Goal: Task Accomplishment & Management: Use online tool/utility

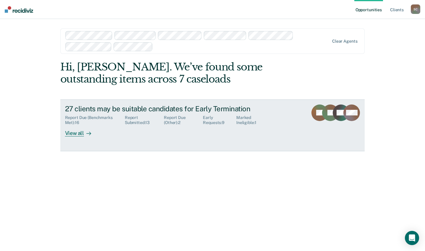
click at [74, 135] on div "View all" at bounding box center [81, 131] width 33 height 12
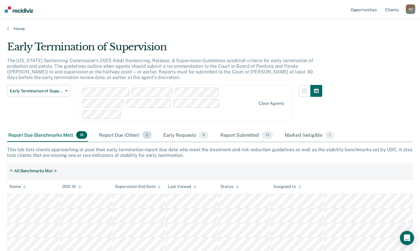
click at [115, 134] on div "Report Due (Other) 2" at bounding box center [125, 135] width 55 height 13
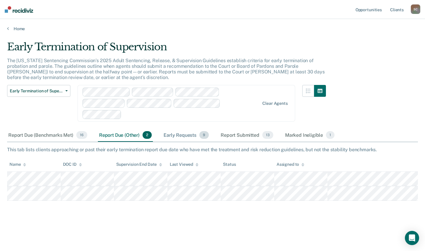
click at [186, 137] on div "Early Requests 9" at bounding box center [186, 135] width 48 height 13
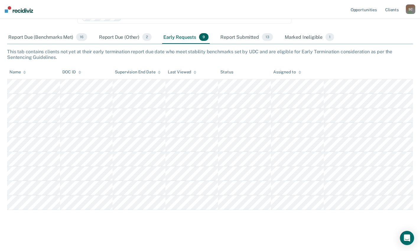
scroll to position [99, 0]
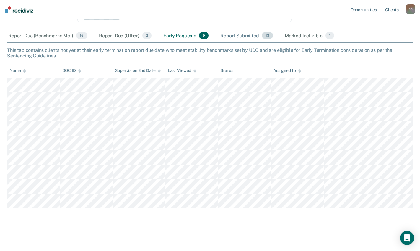
click at [231, 36] on div "Report Submitted 13" at bounding box center [246, 35] width 55 height 13
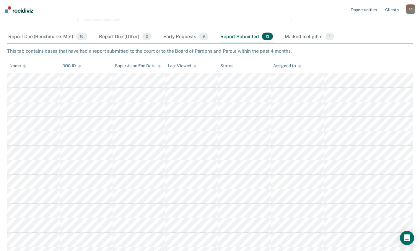
scroll to position [63, 0]
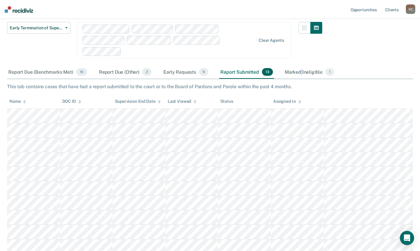
click at [301, 73] on div "Marked Ineligible 1" at bounding box center [310, 72] width 52 height 13
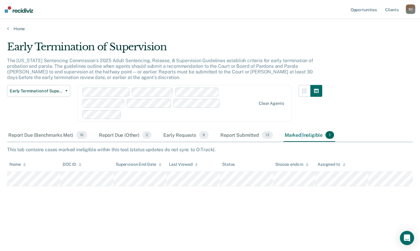
scroll to position [0, 0]
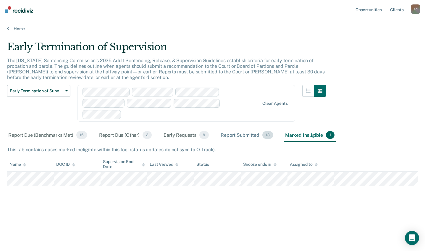
click at [233, 136] on div "Report Submitted 13" at bounding box center [246, 135] width 55 height 13
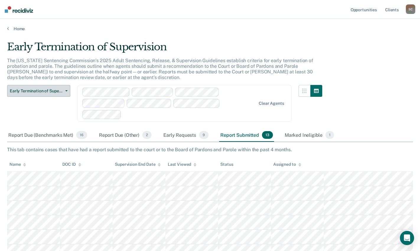
click at [65, 88] on button "Early Termination of Supervision" at bounding box center [38, 91] width 63 height 12
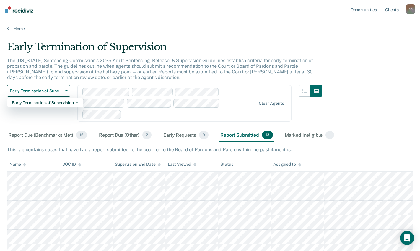
click at [46, 122] on div "Early Termination of Supervision Early Termination of Supervision" at bounding box center [38, 107] width 63 height 44
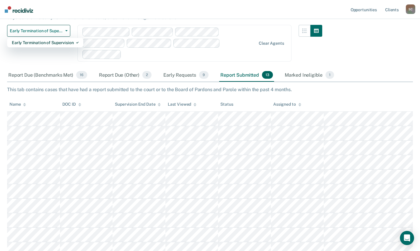
scroll to position [59, 0]
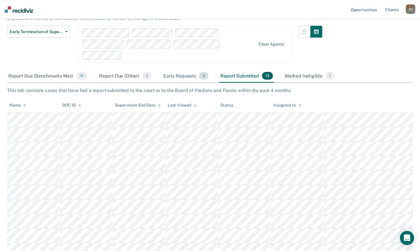
click at [182, 75] on div "Early Requests 9" at bounding box center [186, 75] width 48 height 13
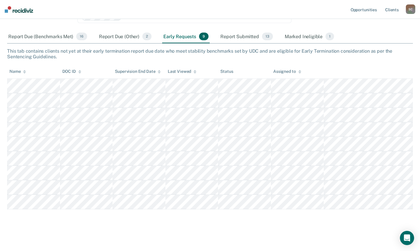
scroll to position [99, 0]
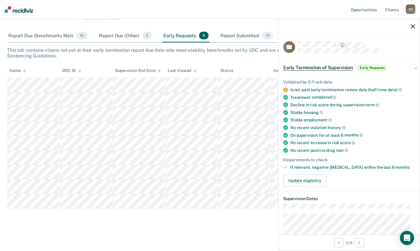
click at [413, 27] on icon "button" at bounding box center [413, 26] width 4 height 4
